Goal: Information Seeking & Learning: Learn about a topic

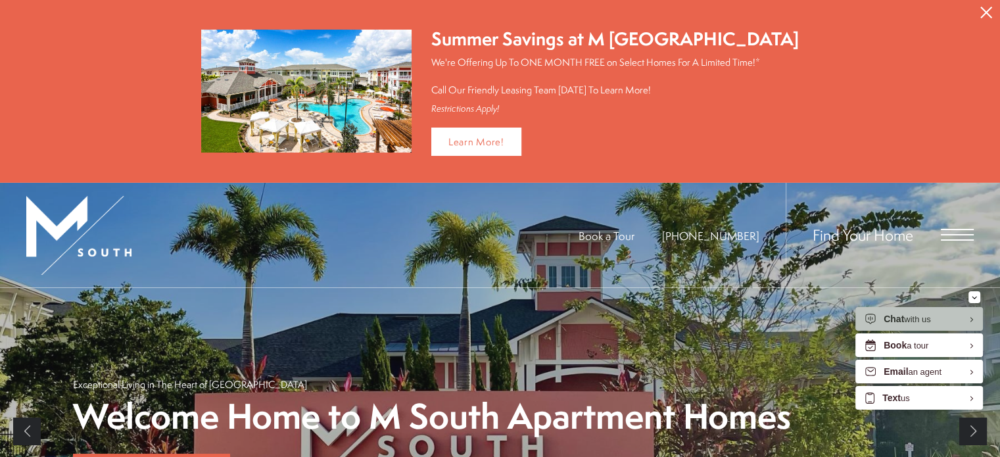
click at [959, 230] on span "Open Menu" at bounding box center [957, 235] width 33 height 12
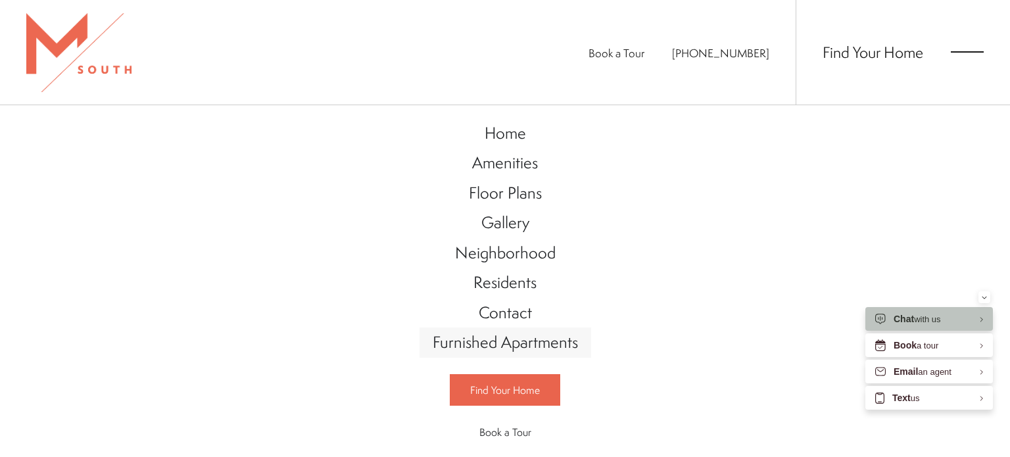
click at [535, 340] on span "Furnished Apartments" at bounding box center [505, 342] width 145 height 22
click at [504, 190] on span "Floor Plans" at bounding box center [505, 193] width 73 height 22
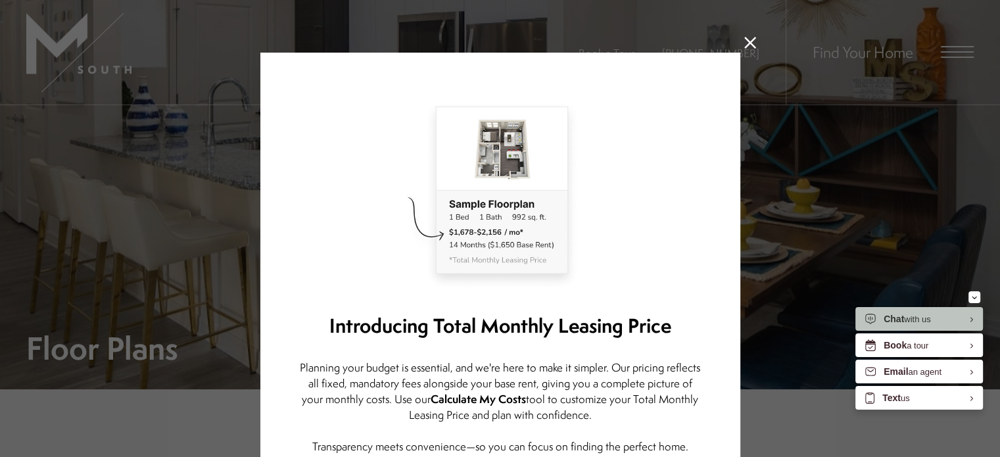
click at [746, 45] on icon at bounding box center [750, 43] width 12 height 12
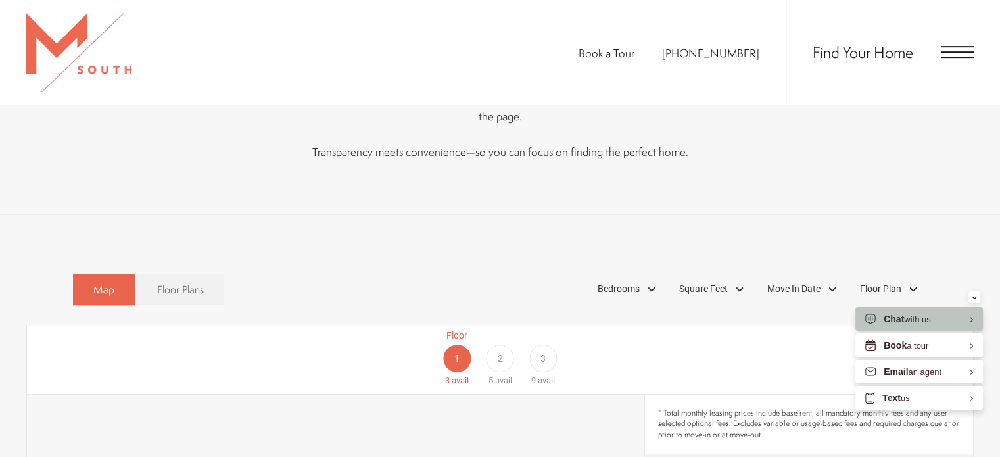
scroll to position [625, 0]
click at [503, 345] on div "2" at bounding box center [500, 359] width 28 height 28
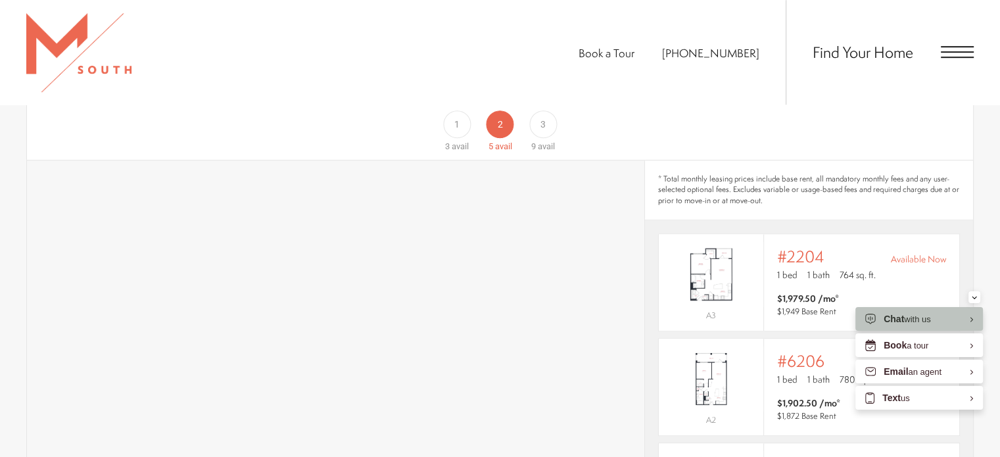
scroll to position [819, 0]
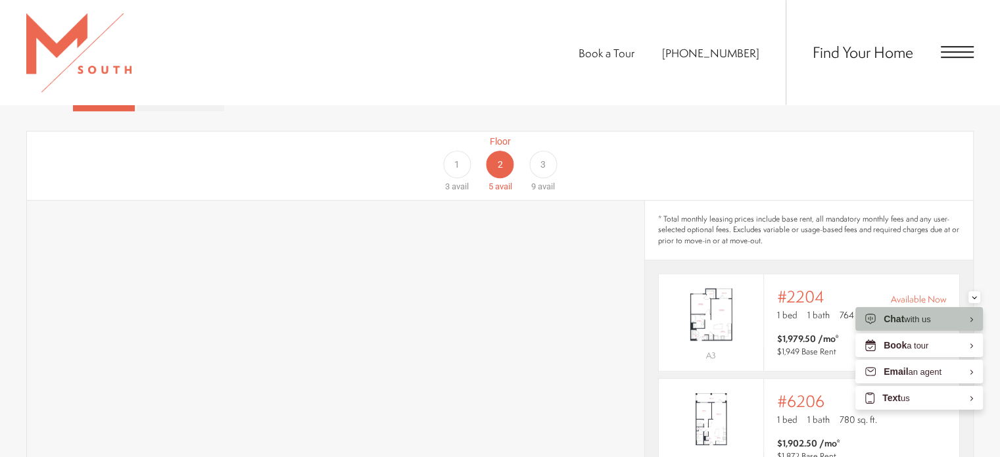
click at [533, 151] on div "3" at bounding box center [543, 165] width 28 height 28
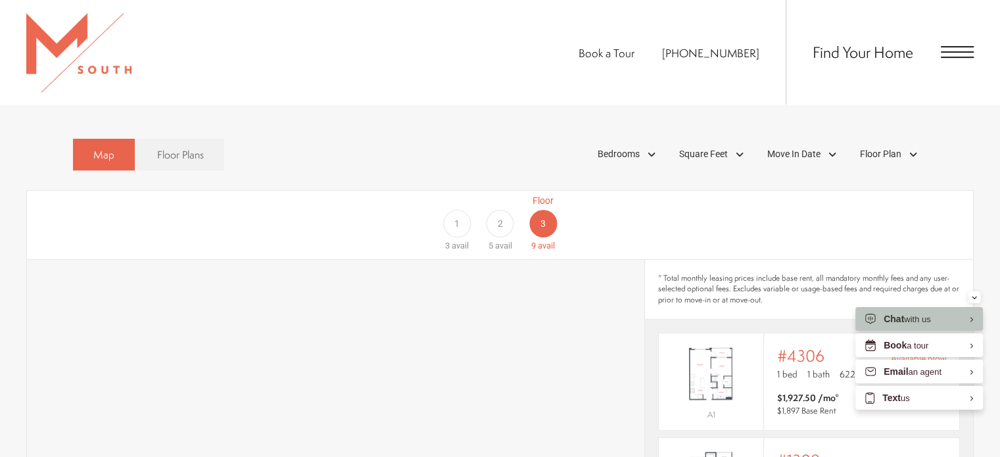
scroll to position [723, 0]
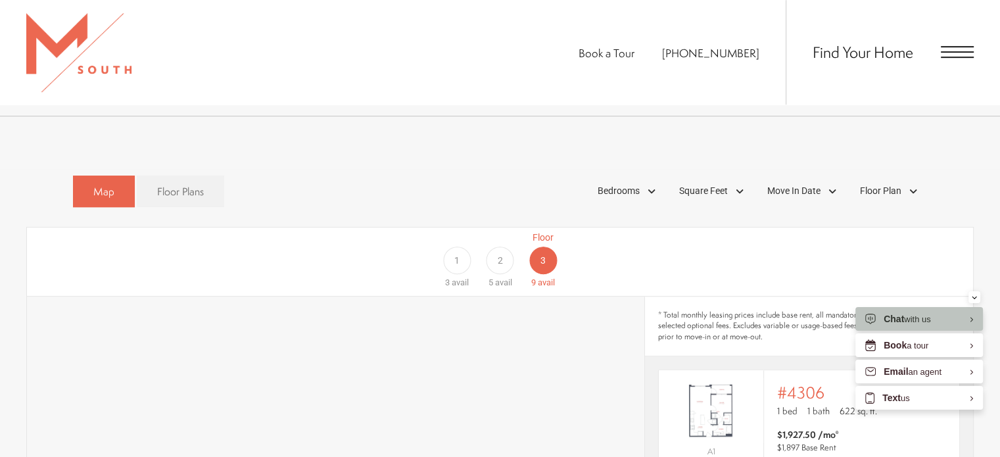
click at [451, 247] on div "1" at bounding box center [457, 261] width 28 height 28
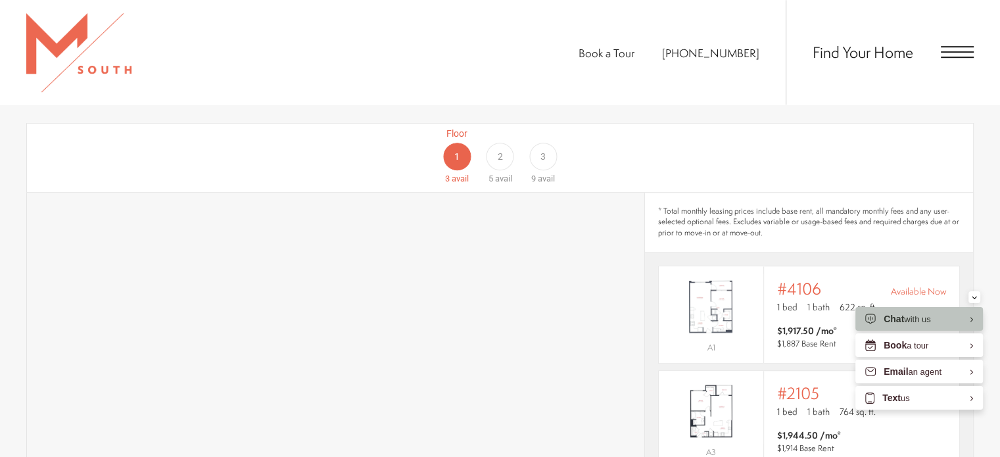
scroll to position [802, 0]
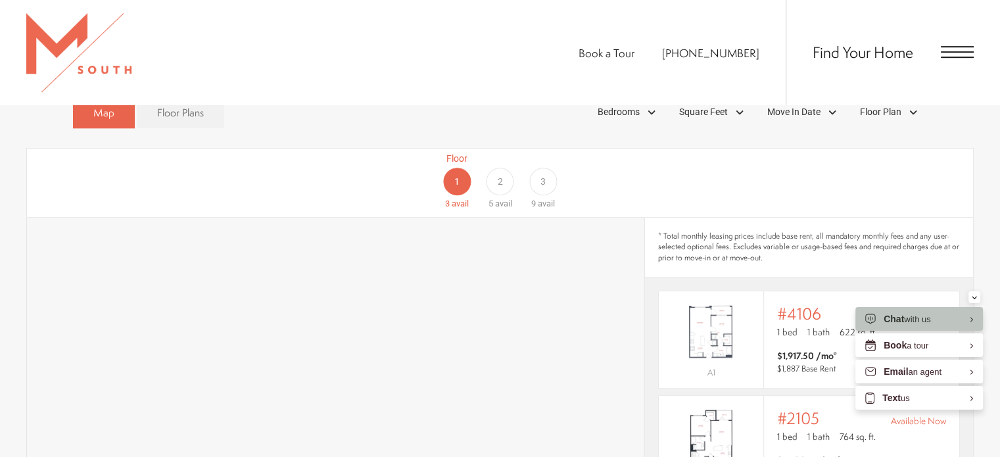
click at [500, 175] on span "2" at bounding box center [499, 182] width 5 height 14
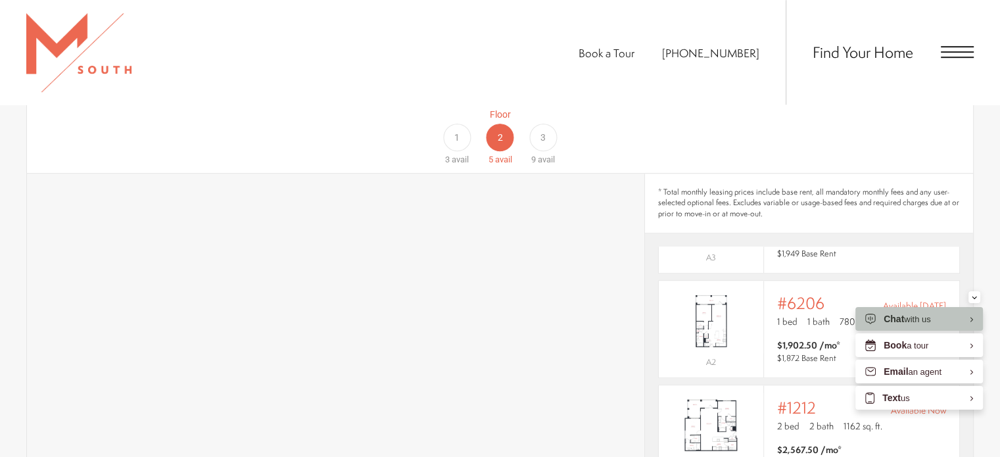
scroll to position [825, 0]
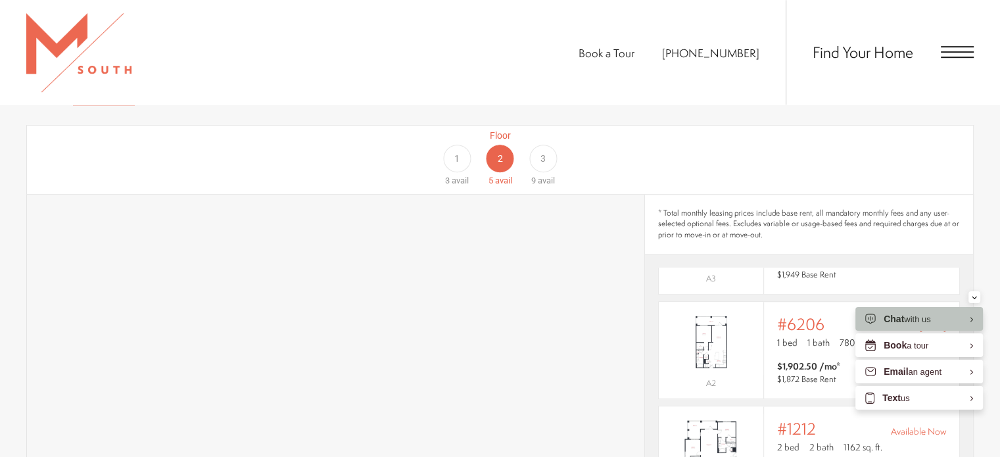
click at [546, 145] on div "3" at bounding box center [543, 159] width 28 height 28
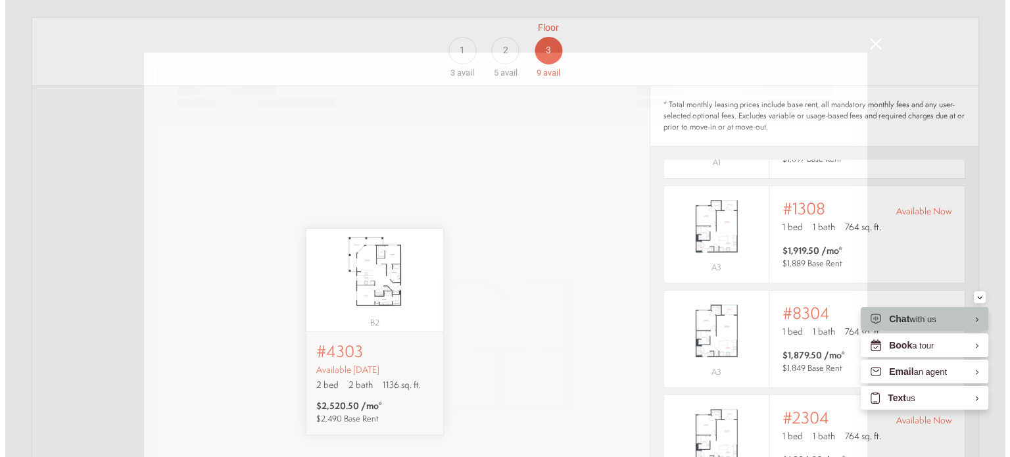
scroll to position [0, 0]
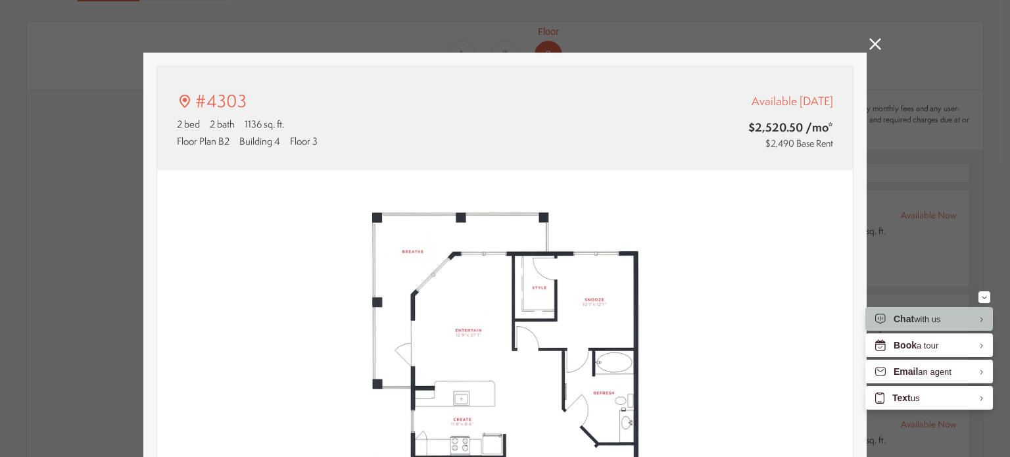
type input "**********"
click at [869, 46] on icon at bounding box center [875, 44] width 12 height 12
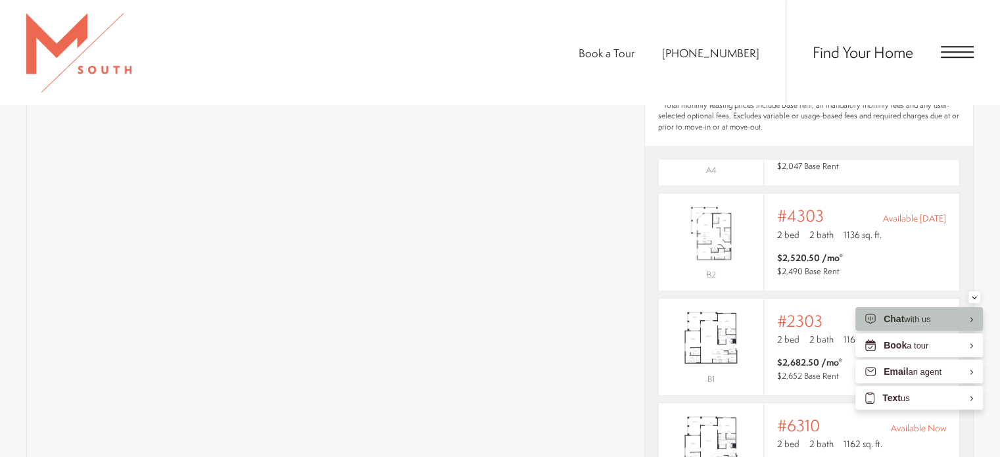
scroll to position [498, 0]
click at [894, 228] on p "2 bed 2 bath 1136 sq. ft." at bounding box center [861, 234] width 169 height 13
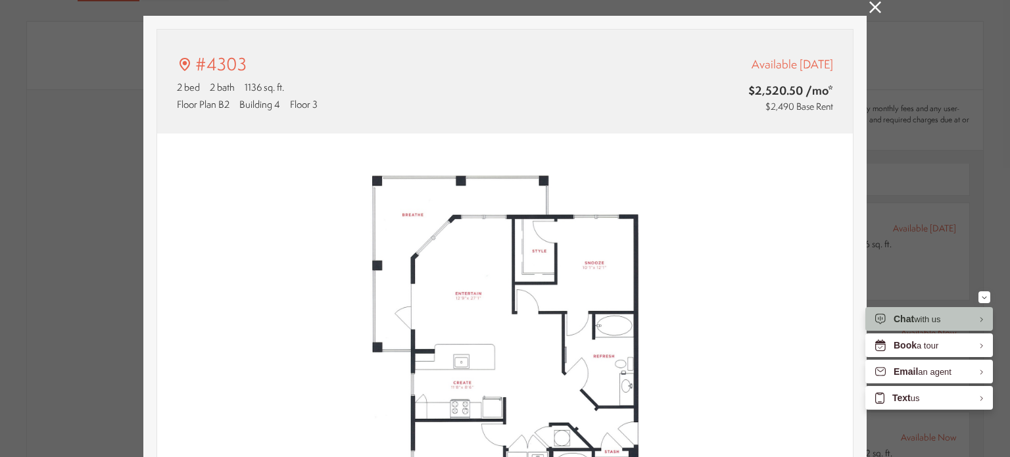
scroll to position [34, 0]
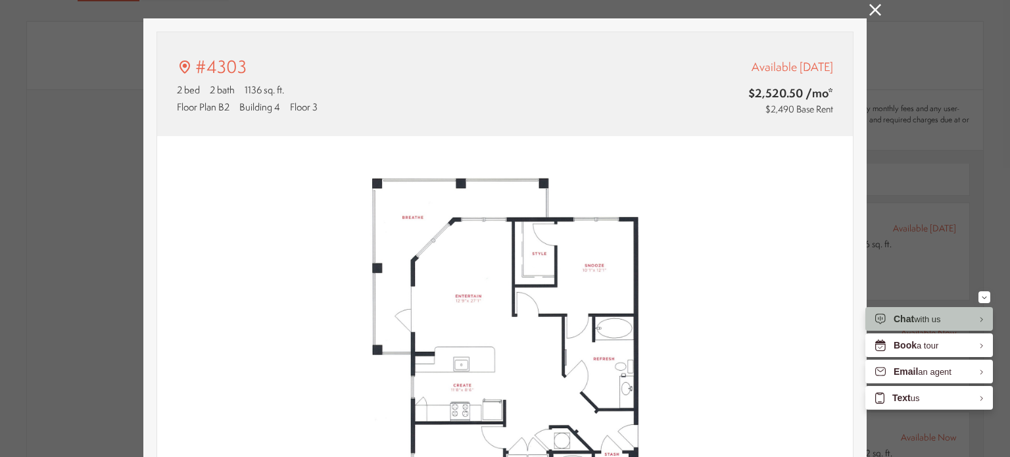
click at [871, 9] on icon at bounding box center [875, 10] width 12 height 12
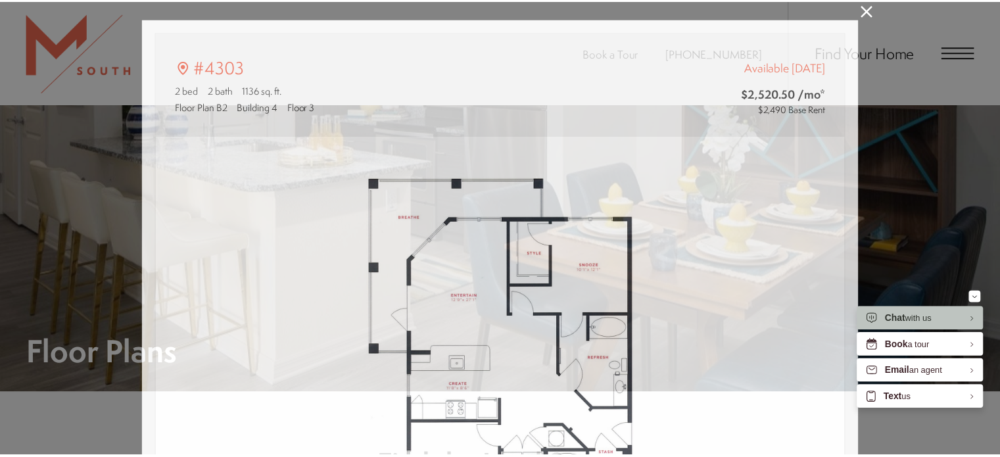
scroll to position [933, 0]
